Goal: Task Accomplishment & Management: Manage account settings

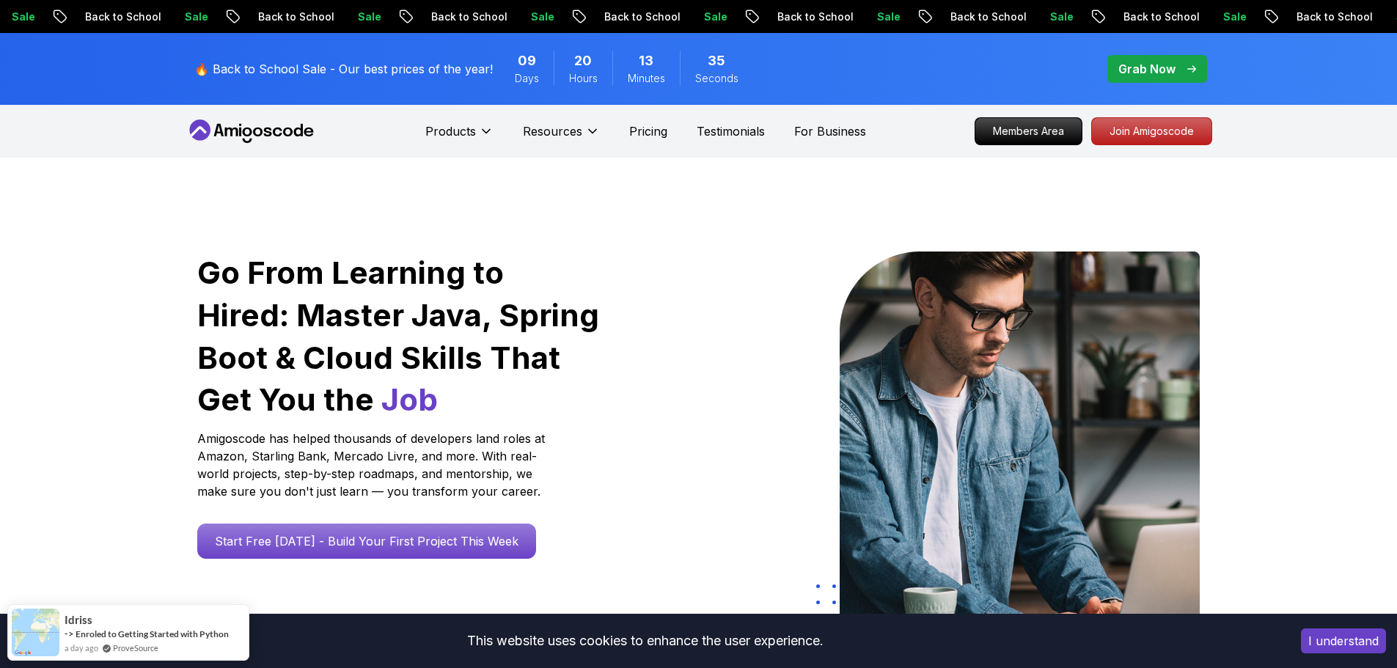
click at [1149, 132] on p "Join Amigoscode" at bounding box center [1152, 131] width 114 height 25
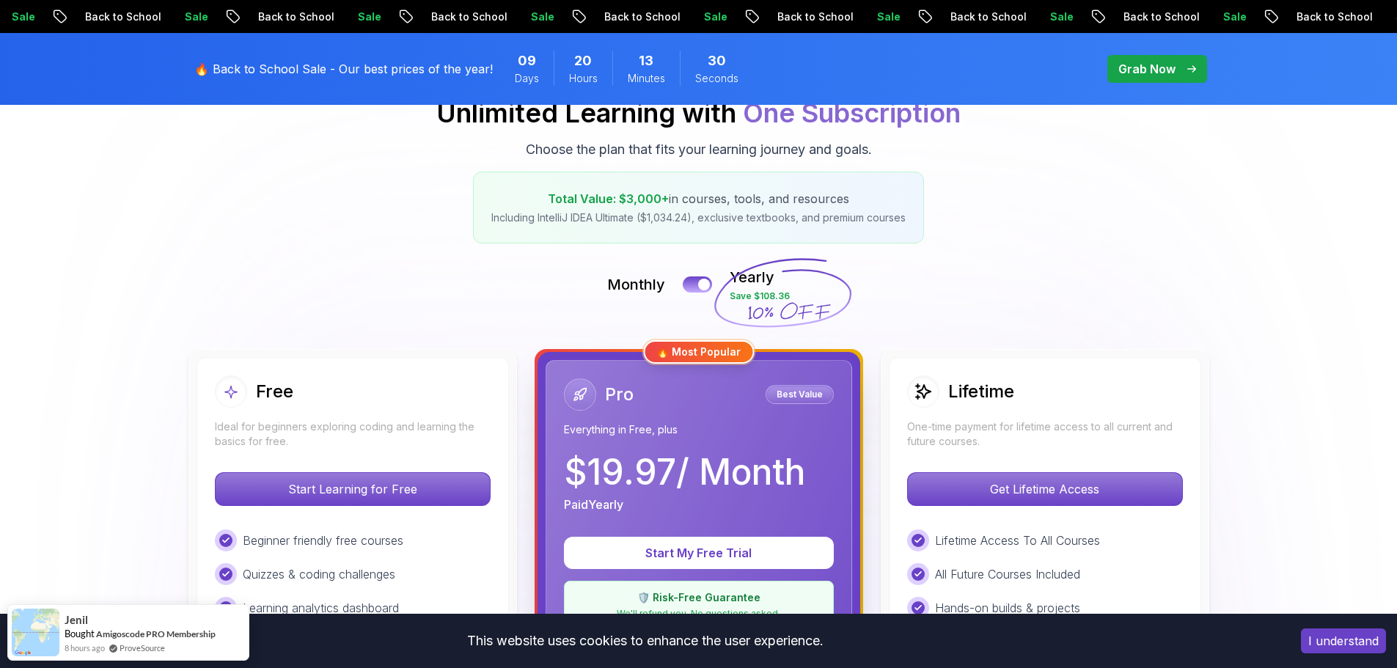
scroll to position [220, 0]
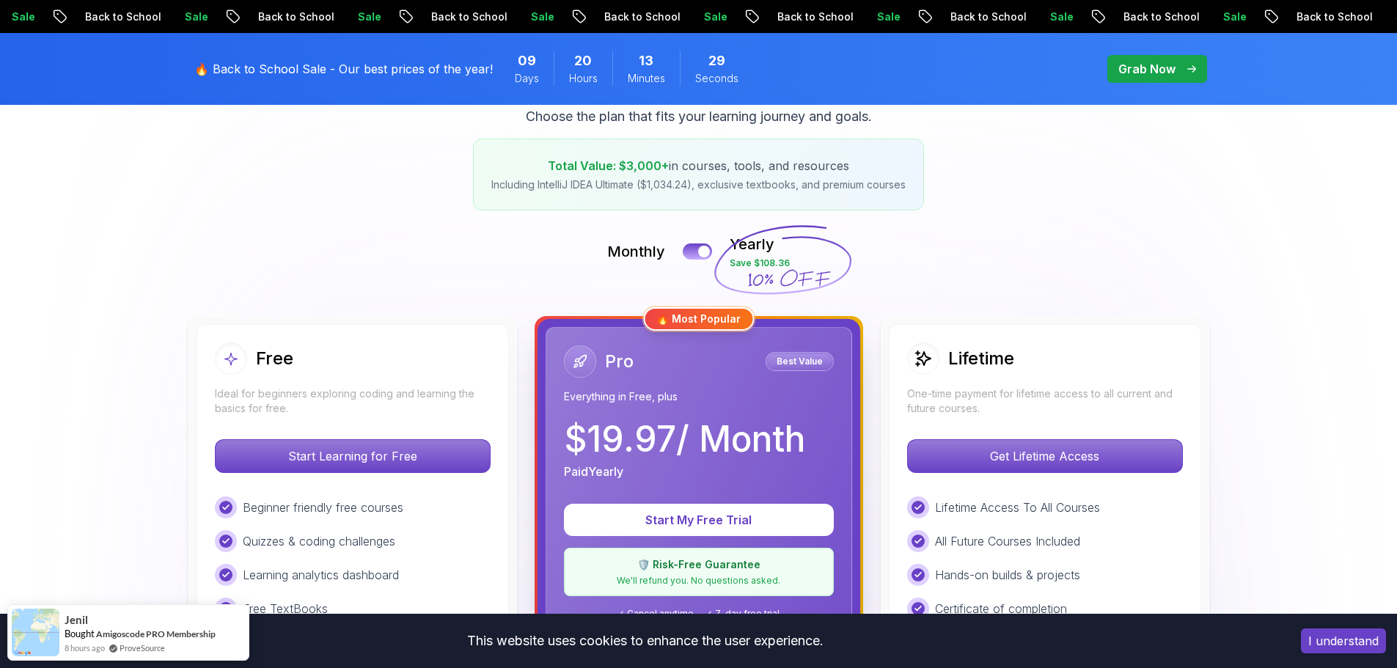
click at [1358, 637] on button "I understand" at bounding box center [1343, 641] width 85 height 25
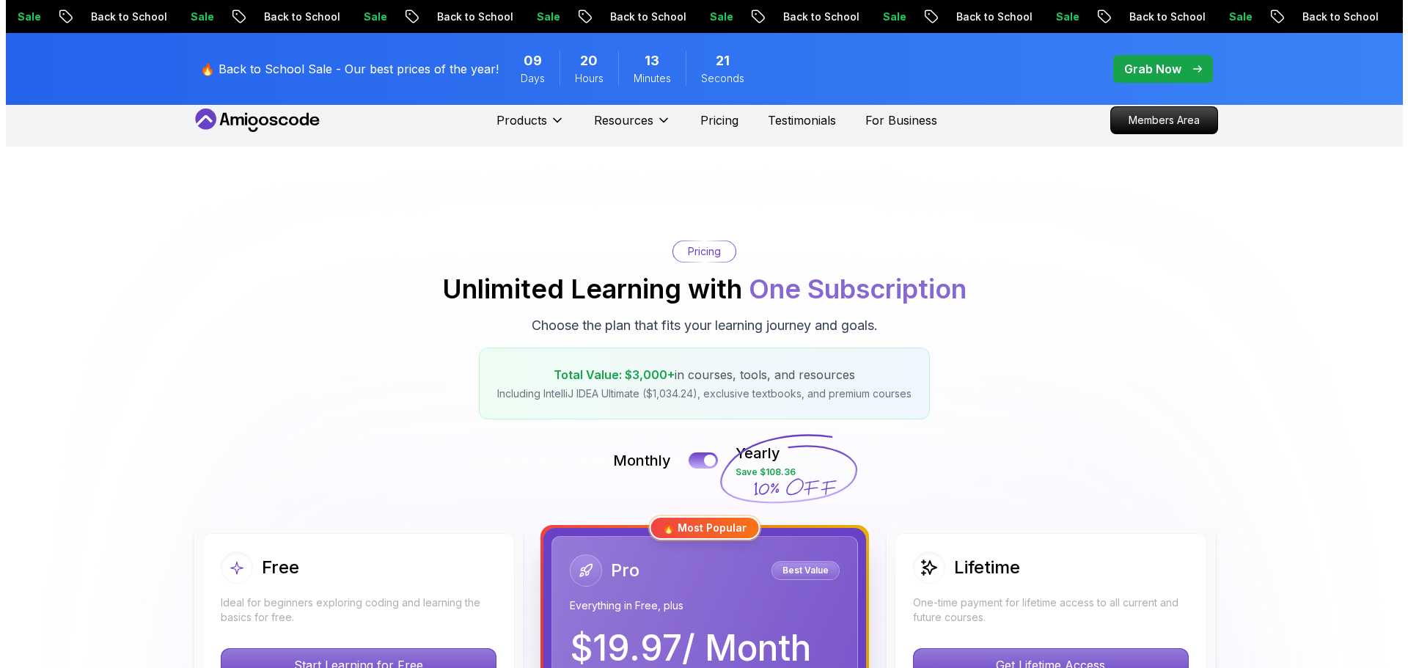
scroll to position [0, 0]
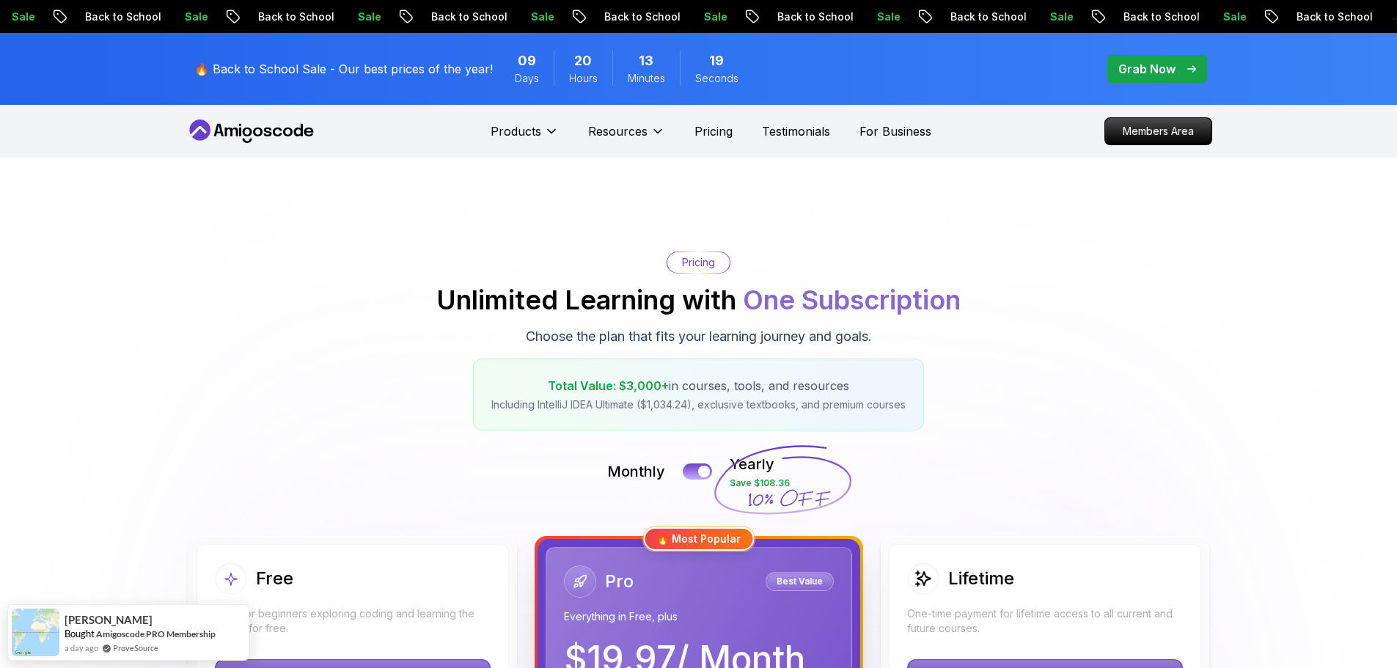
click at [1182, 63] on div "Grab Now" at bounding box center [1158, 69] width 78 height 18
click at [1183, 58] on span "pre-order" at bounding box center [1158, 69] width 100 height 28
click at [1152, 139] on p "Members Area" at bounding box center [1158, 131] width 101 height 25
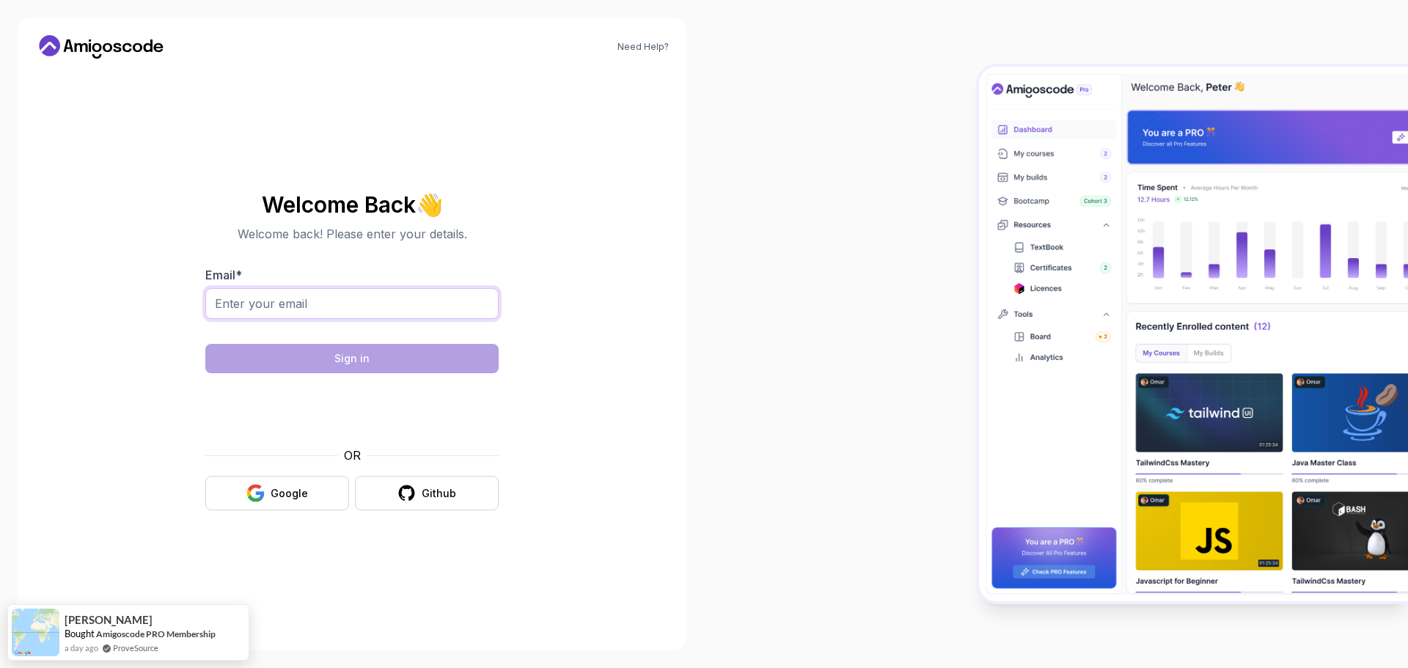
click at [239, 301] on input "Email *" at bounding box center [351, 303] width 293 height 31
type input "nikolce.brunty@revolvinggames.com"
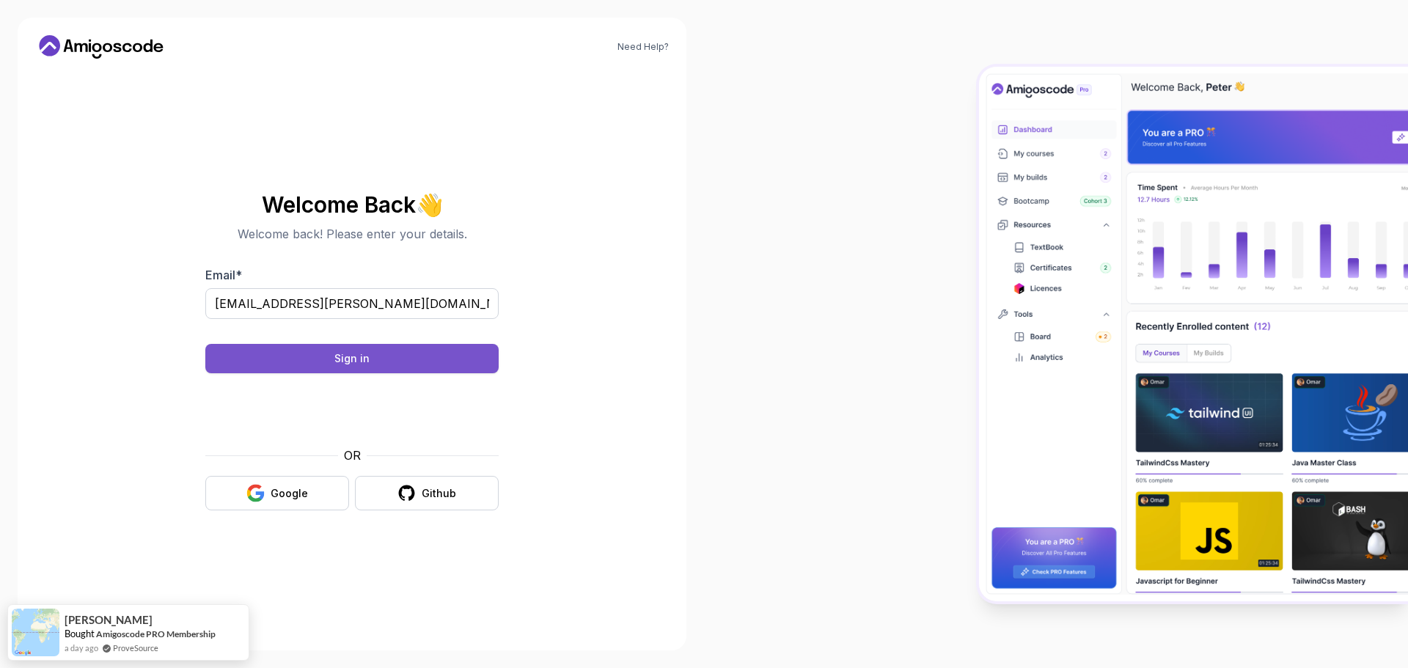
click at [362, 358] on div "Sign in" at bounding box center [352, 358] width 35 height 15
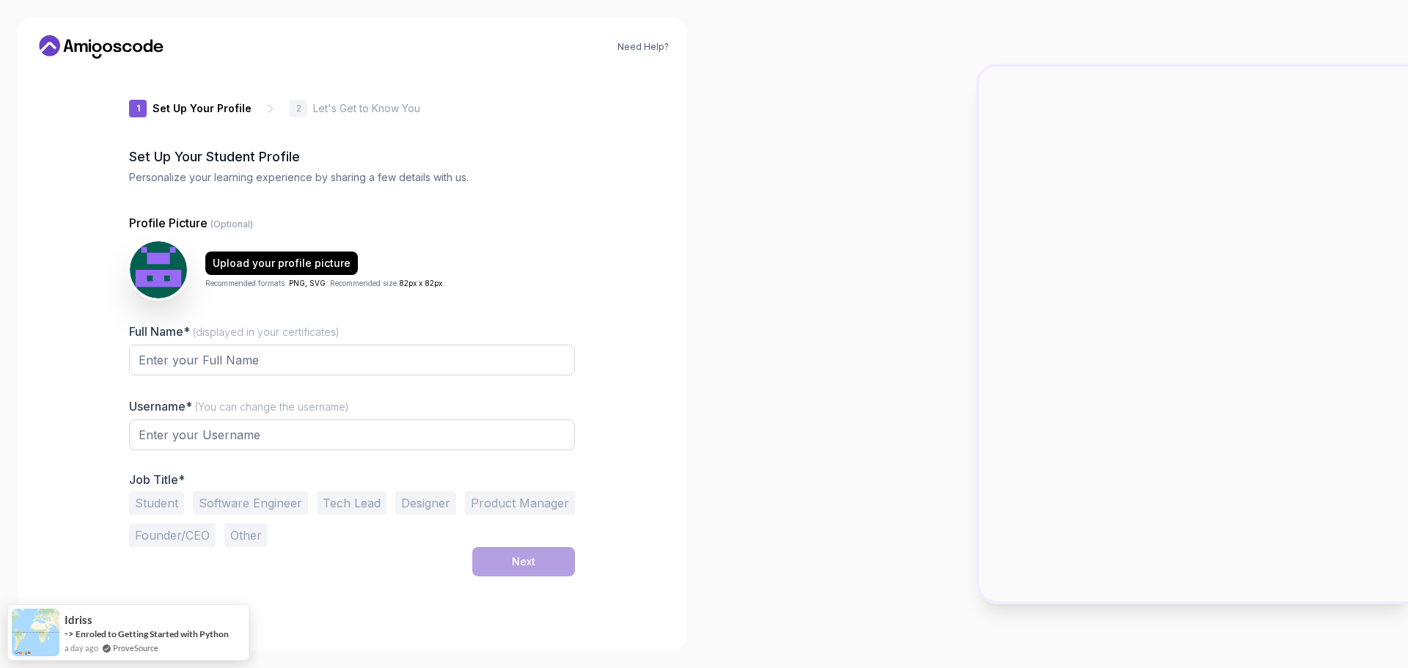
type input "happybadger0f99c"
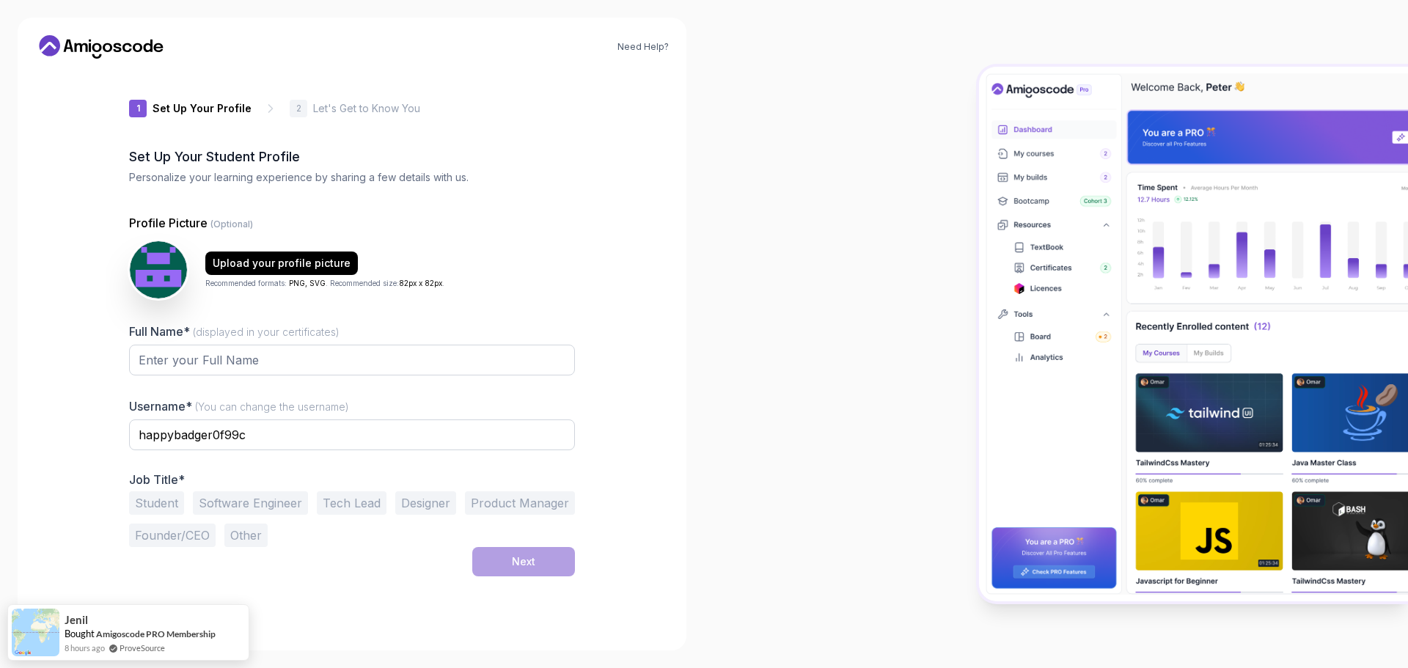
click at [780, 159] on div at bounding box center [1056, 334] width 704 height 668
click at [1031, 127] on img at bounding box center [1193, 334] width 429 height 535
click at [345, 103] on p "Let's Get to Know You" at bounding box center [366, 108] width 107 height 15
click at [1224, 522] on img at bounding box center [1193, 334] width 429 height 535
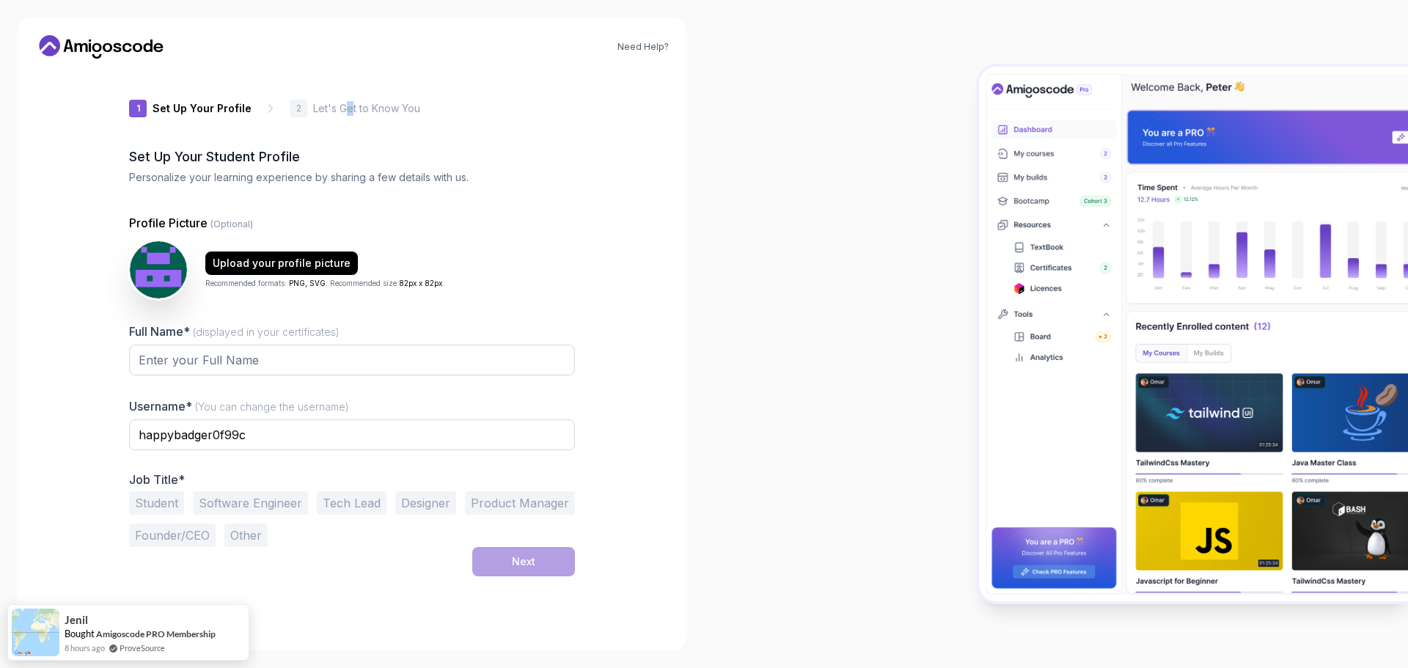
click at [1224, 522] on img at bounding box center [1193, 334] width 429 height 535
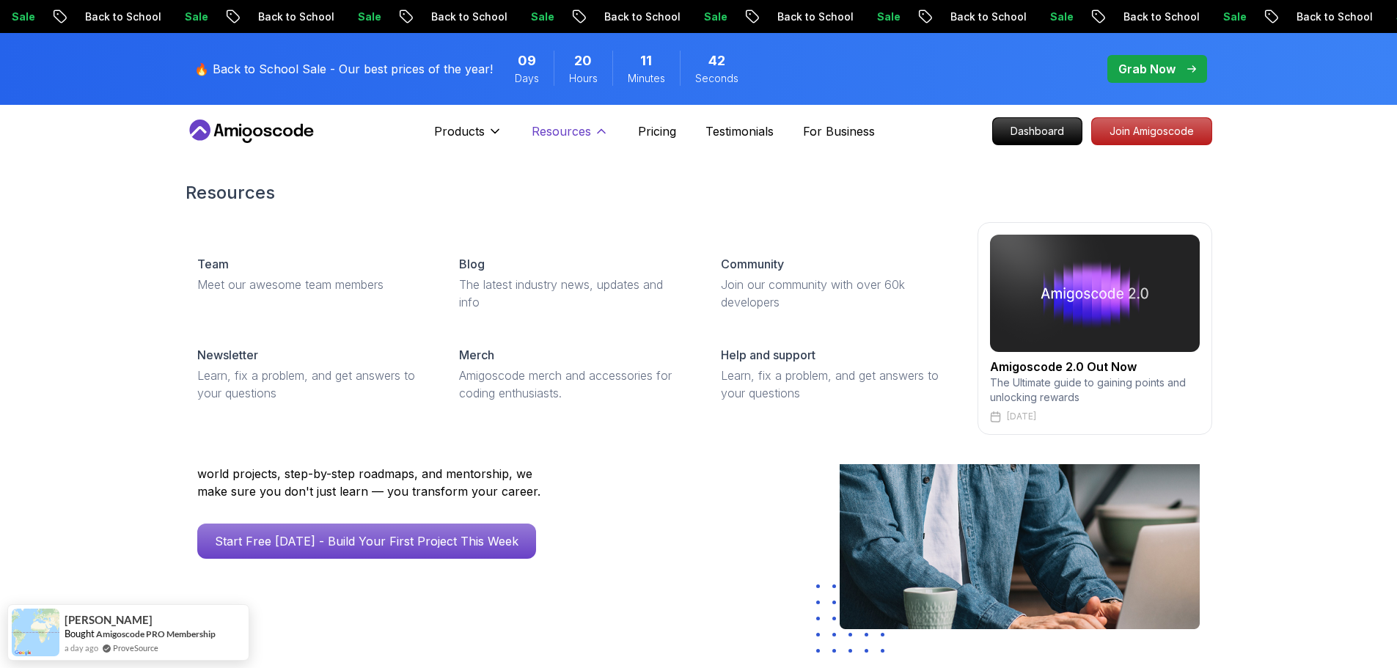
click at [557, 131] on p "Resources" at bounding box center [561, 132] width 59 height 18
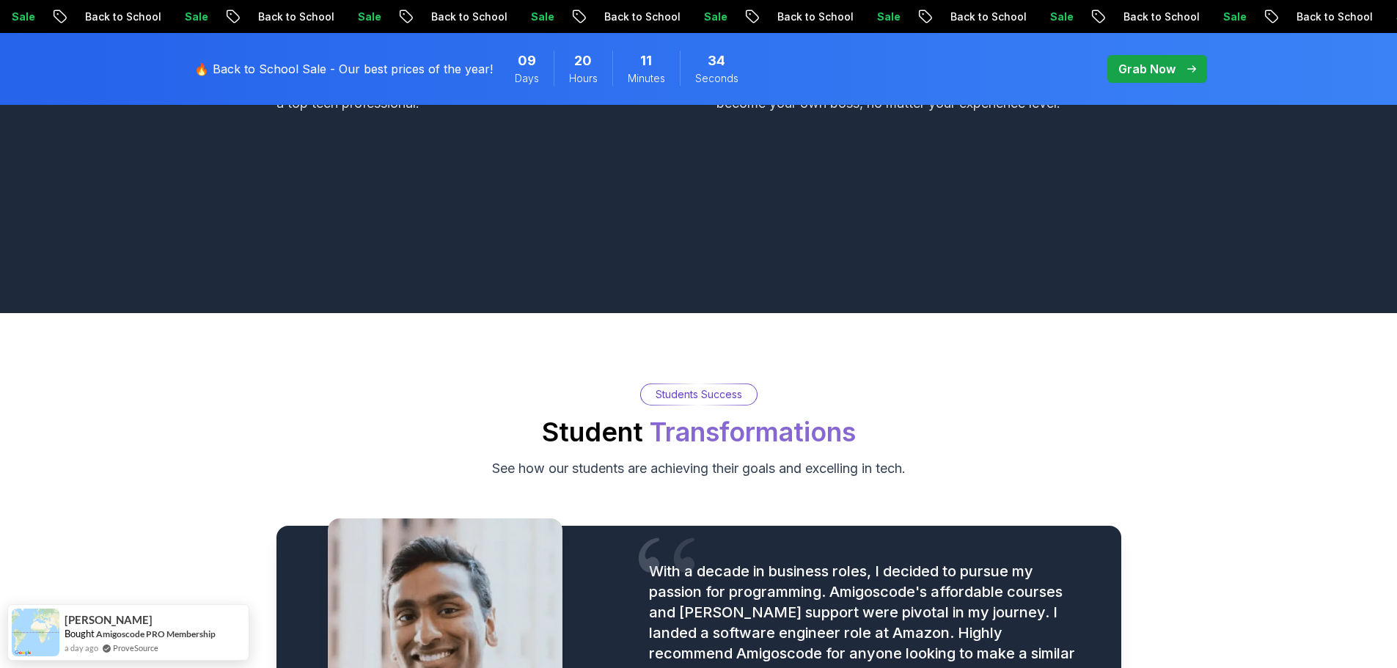
scroll to position [1687, 0]
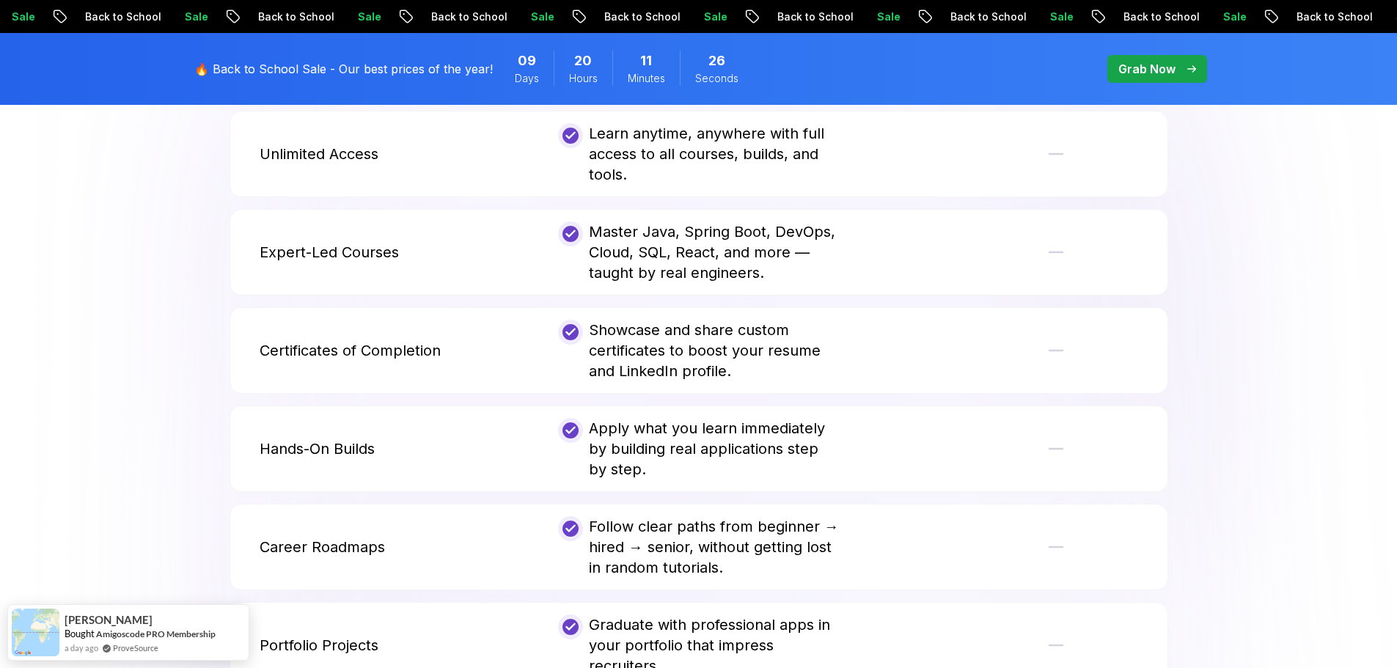
scroll to position [2934, 0]
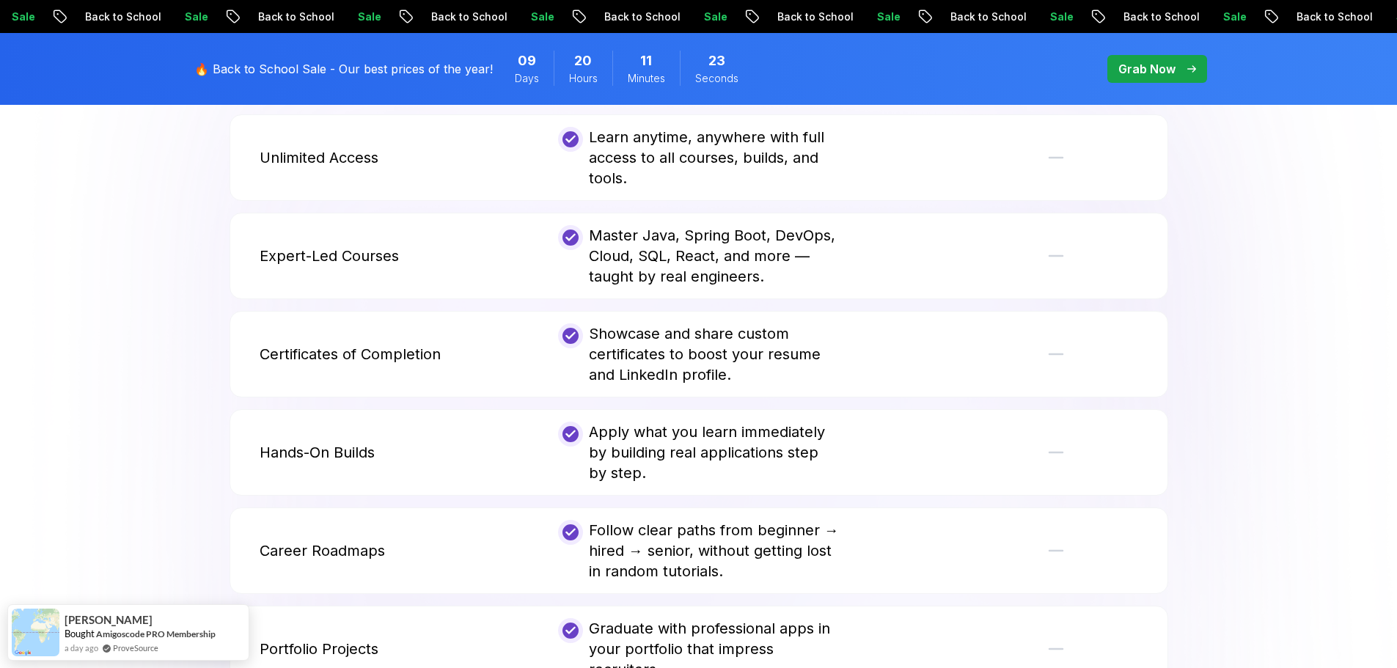
click at [1123, 71] on p "Grab Now" at bounding box center [1147, 69] width 57 height 18
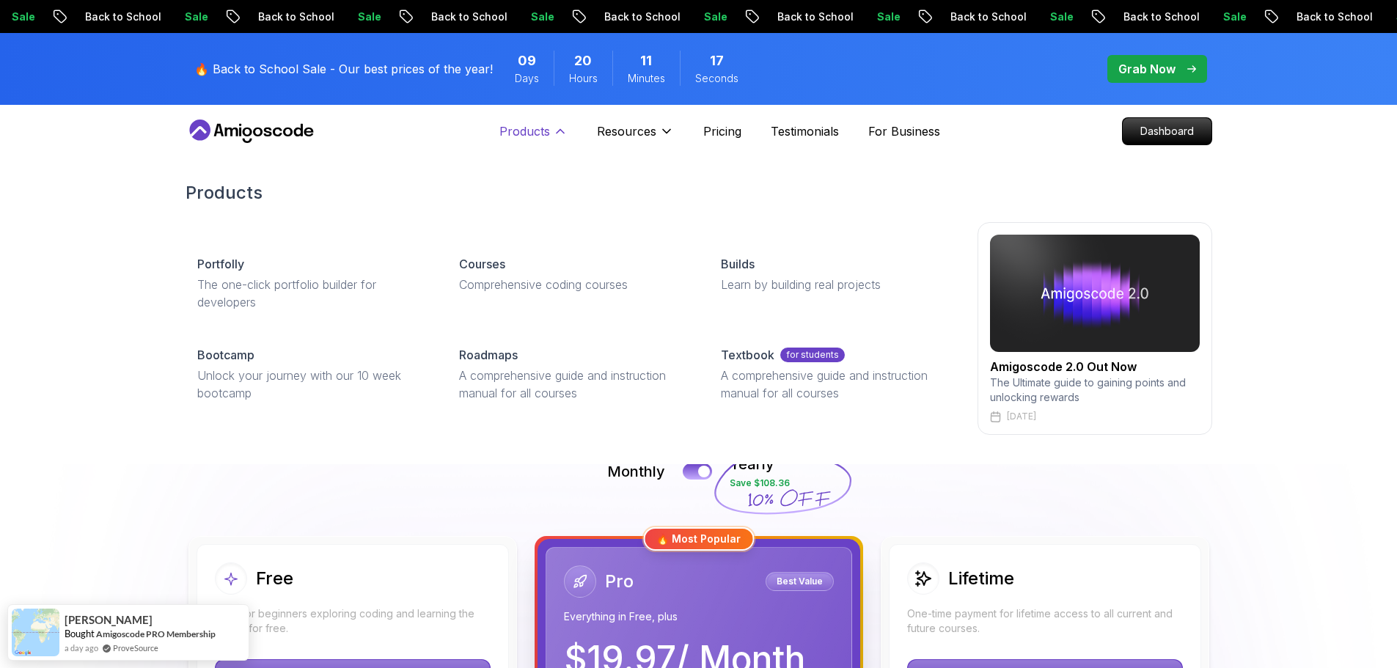
click at [549, 132] on p "Products" at bounding box center [525, 132] width 51 height 18
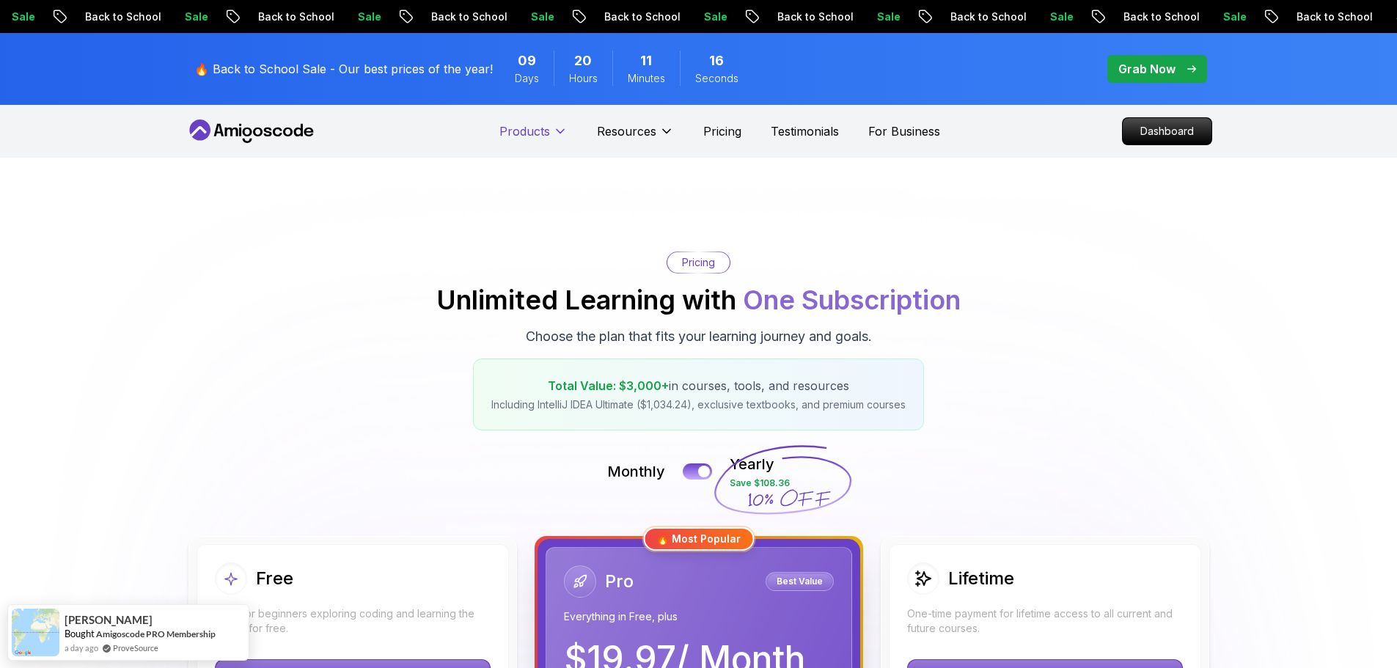
click at [549, 132] on p "Products" at bounding box center [525, 132] width 51 height 18
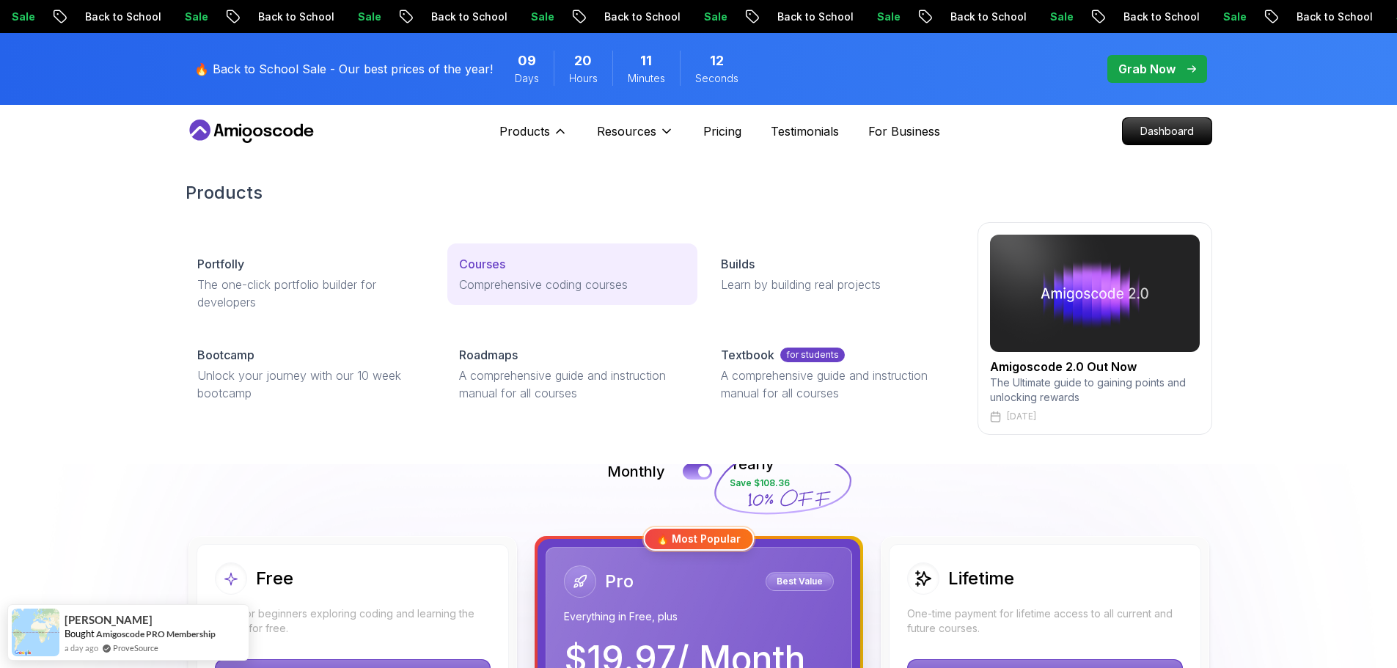
click at [485, 265] on p "Courses" at bounding box center [482, 264] width 46 height 18
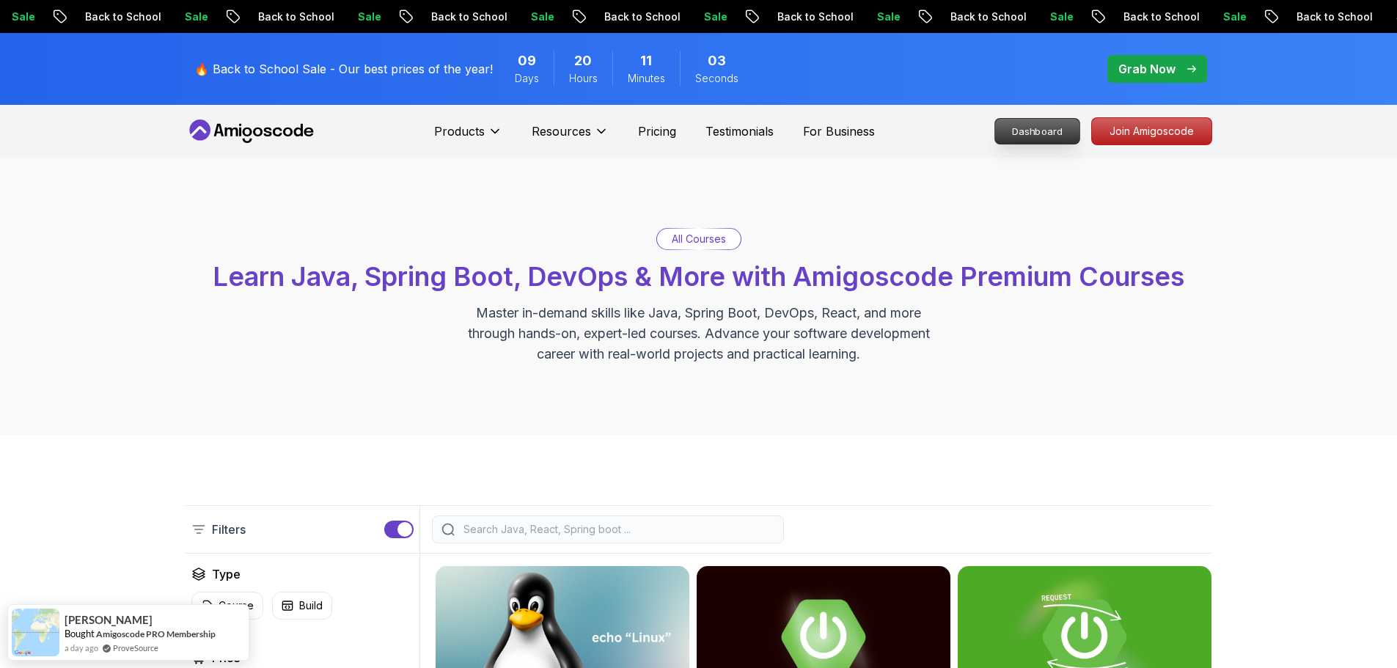
click at [1012, 136] on p "Dashboard" at bounding box center [1037, 131] width 84 height 25
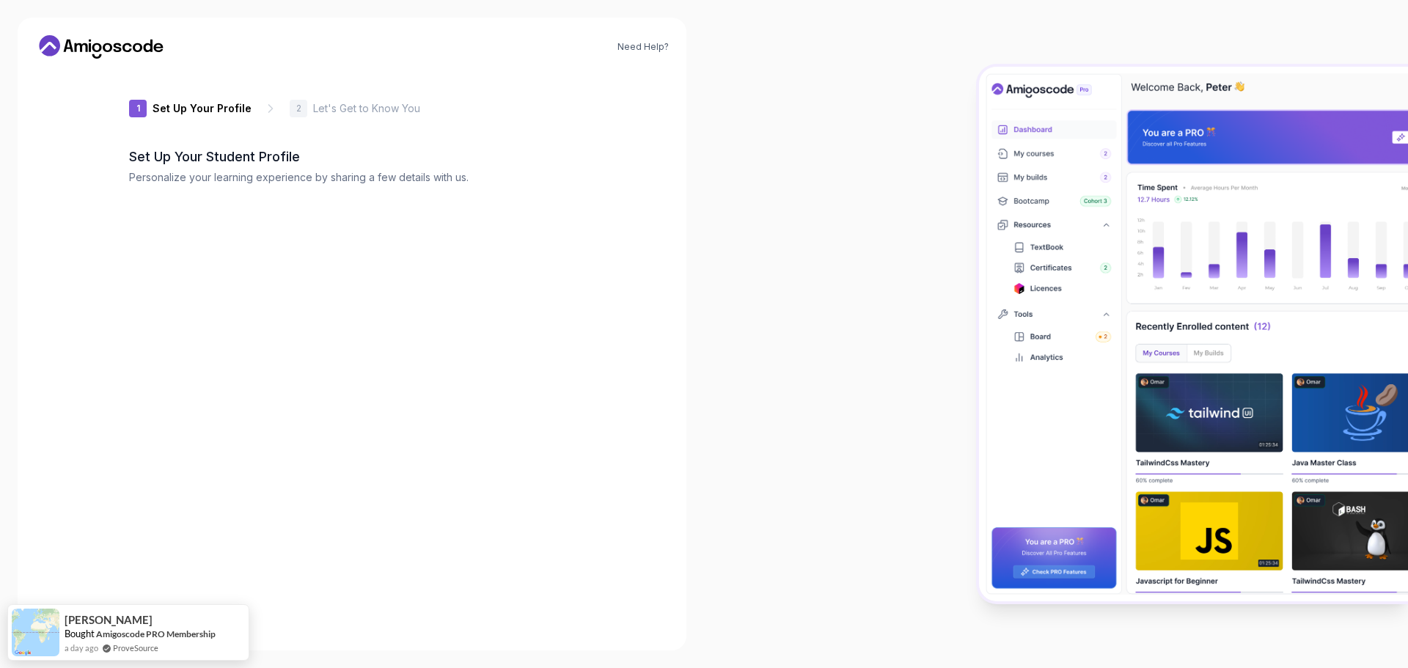
type input "fiercecougarca5e3"
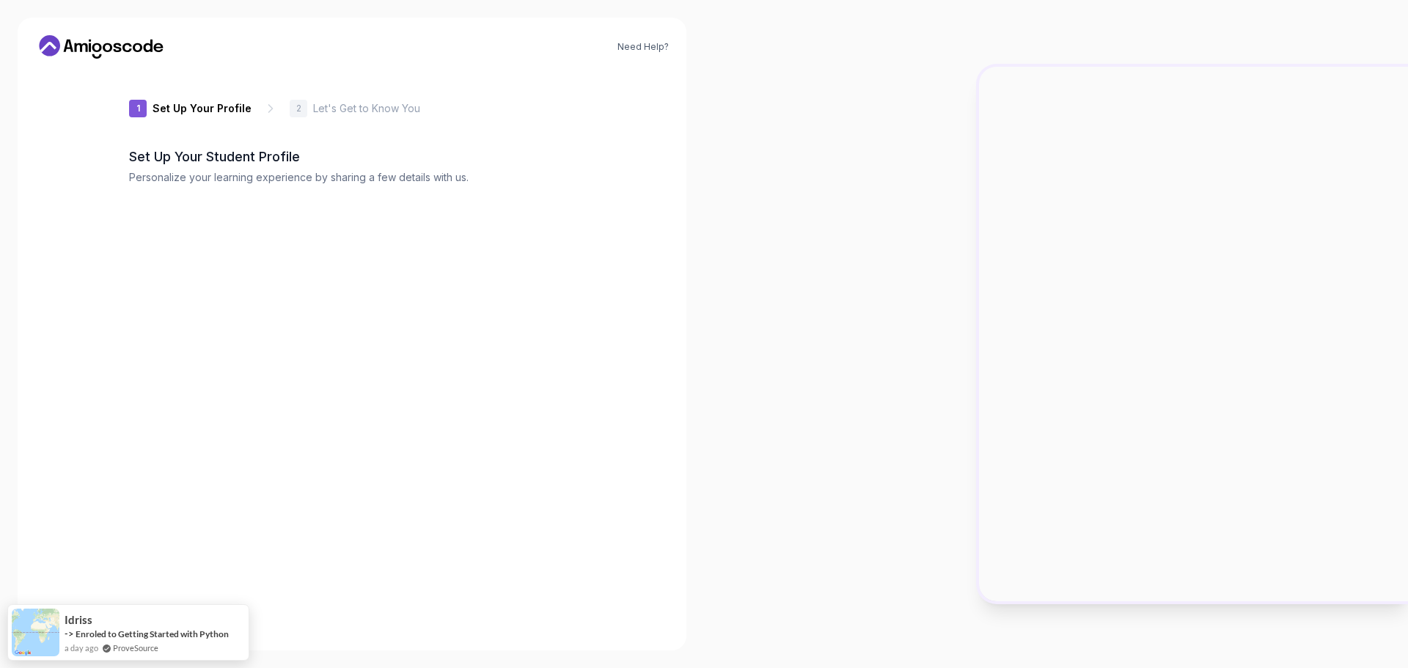
type input "charmingjackalf91ad"
